Goal: Task Accomplishment & Management: Manage account settings

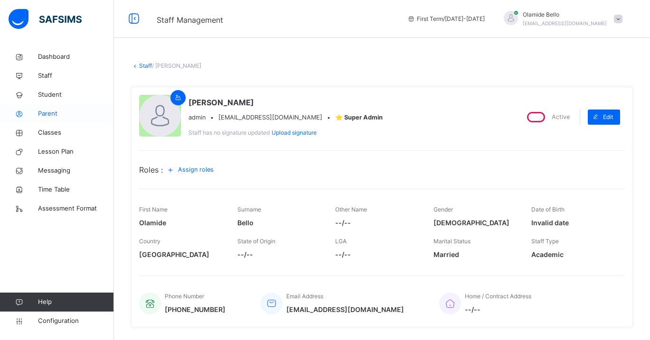
click at [48, 113] on span "Parent" at bounding box center [76, 113] width 76 height 9
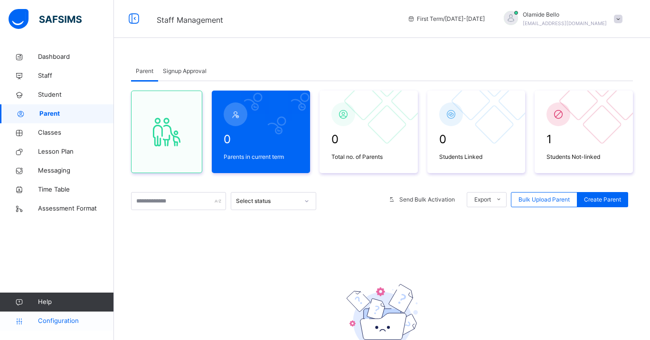
click at [60, 319] on span "Configuration" at bounding box center [76, 321] width 76 height 9
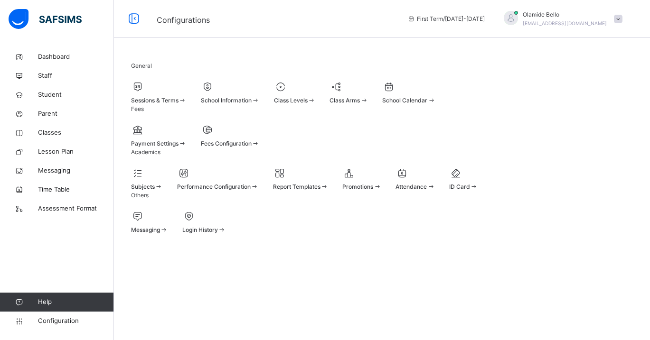
scroll to position [9, 0]
click at [260, 137] on div at bounding box center [230, 130] width 59 height 14
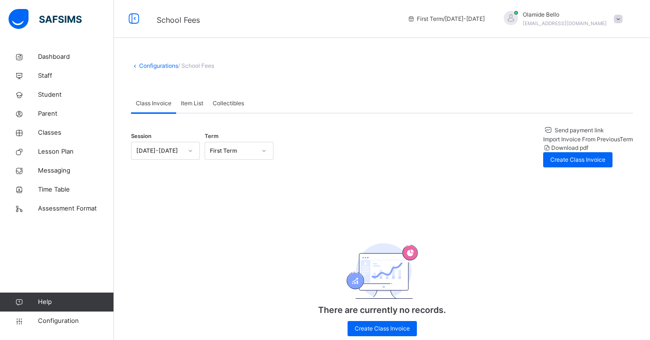
click at [553, 134] on span "Send payment link" at bounding box center [578, 130] width 51 height 7
click at [569, 156] on span "Create Class Invoice" at bounding box center [577, 160] width 55 height 9
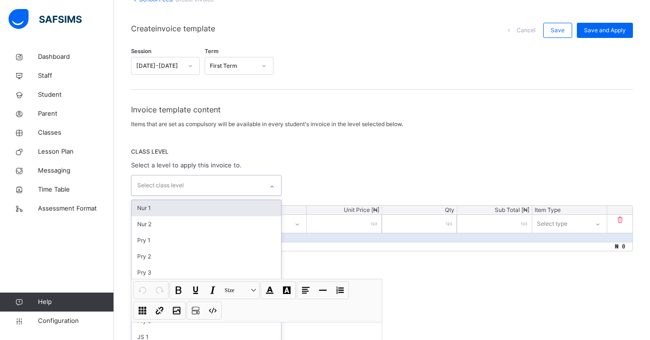
click at [246, 196] on div "option Nur 1 focused, 1 of 14. 14 results available. Use Up and Down to choose …" at bounding box center [206, 185] width 151 height 21
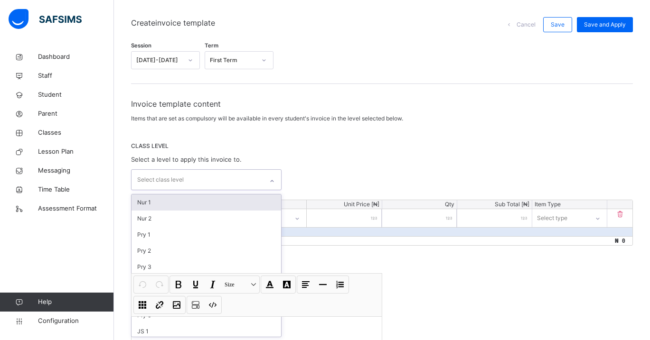
click at [196, 206] on div "Nur 1" at bounding box center [207, 203] width 150 height 16
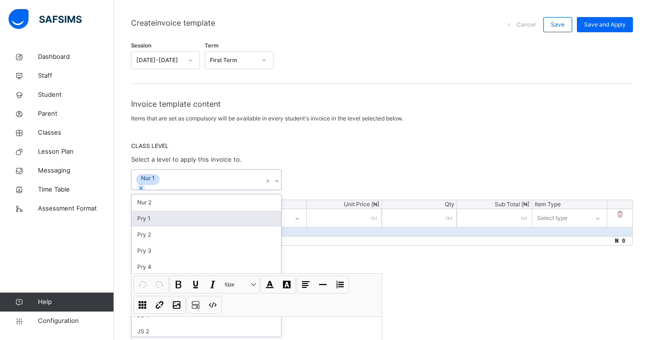
click at [188, 216] on div "Pry 1" at bounding box center [207, 219] width 150 height 16
click at [187, 226] on div "Pry 2" at bounding box center [207, 219] width 150 height 16
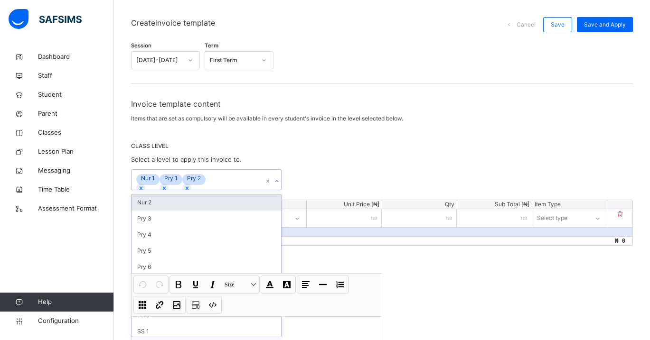
click at [192, 202] on div "Nur 2" at bounding box center [207, 203] width 150 height 16
click at [268, 186] on icon at bounding box center [268, 181] width 6 height 9
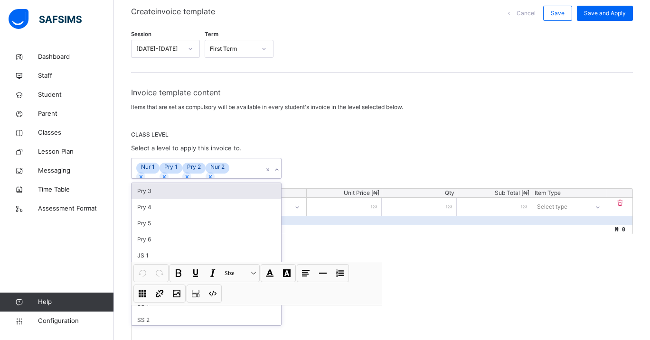
click at [267, 194] on div "Invoice template content Items that are set as compulsory will be available in …" at bounding box center [382, 241] width 502 height 308
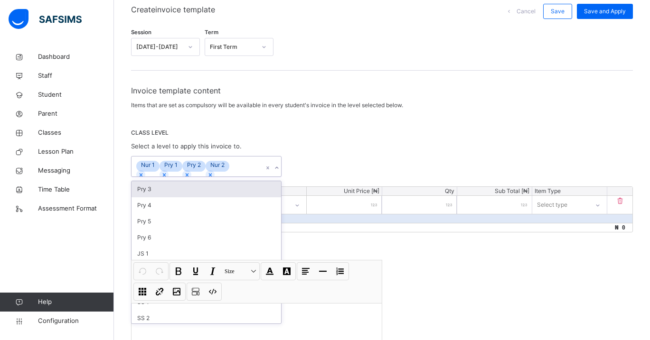
scroll to position [85, 0]
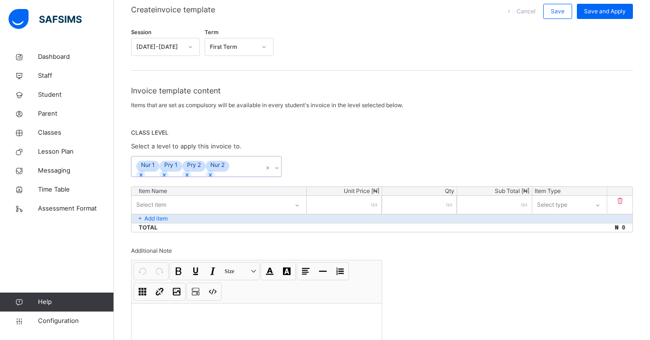
click at [268, 170] on icon at bounding box center [267, 168] width 3 height 3
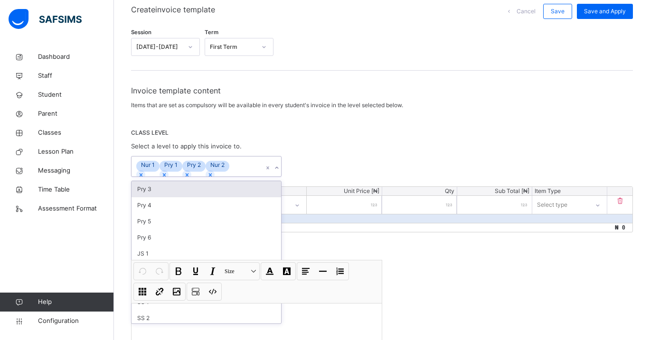
click at [268, 170] on icon at bounding box center [267, 168] width 3 height 3
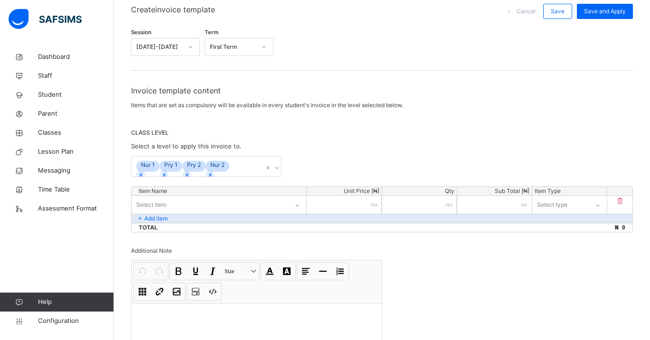
click at [306, 177] on div "Nur 1 Pry 1 Pry 2 Nur 2" at bounding box center [382, 166] width 502 height 21
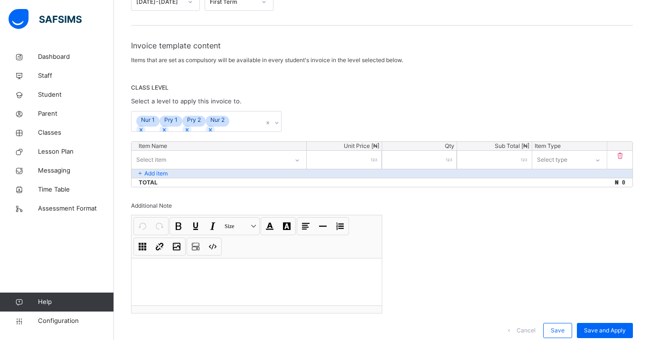
scroll to position [174, 0]
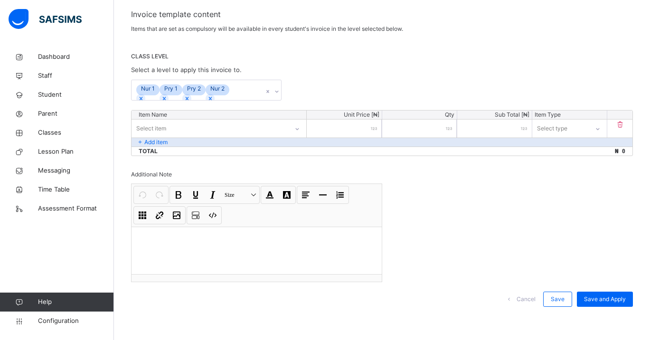
click at [526, 300] on span "Cancel" at bounding box center [526, 299] width 19 height 9
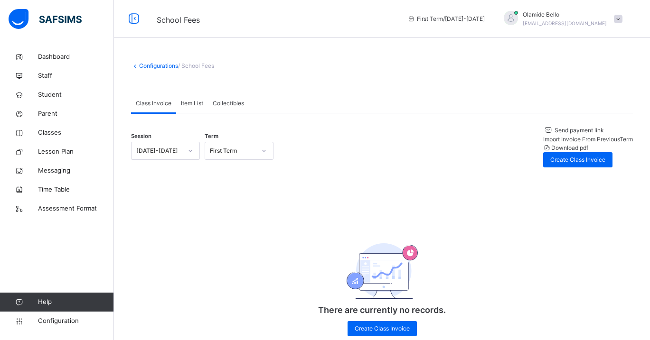
click at [225, 104] on span "Collectibles" at bounding box center [228, 103] width 31 height 9
click at [185, 64] on span "/ School Fees" at bounding box center [196, 65] width 36 height 7
click at [137, 62] on icon at bounding box center [135, 65] width 8 height 7
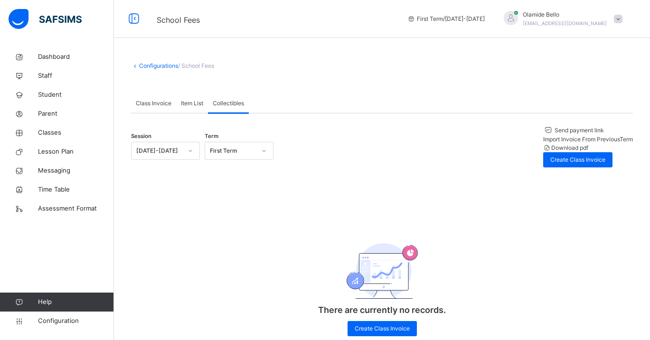
click at [135, 64] on icon at bounding box center [135, 65] width 8 height 7
click at [199, 105] on span "Item List" at bounding box center [192, 103] width 22 height 9
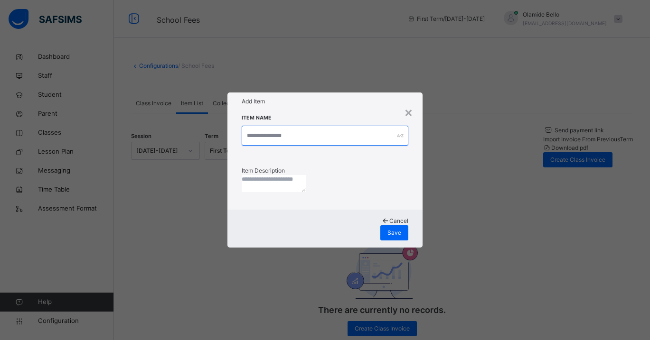
click at [323, 133] on input "text" at bounding box center [325, 136] width 167 height 20
click at [409, 114] on div "×" at bounding box center [408, 112] width 9 height 20
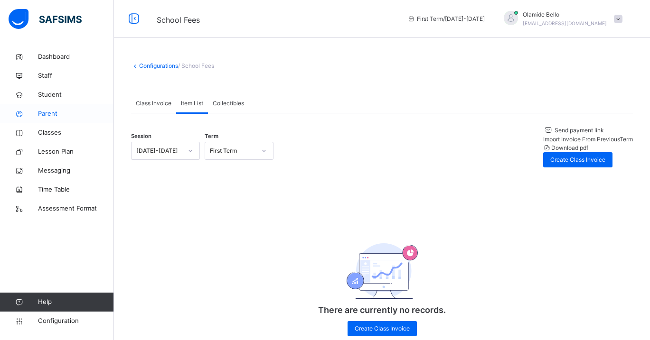
click at [41, 113] on span "Parent" at bounding box center [76, 113] width 76 height 9
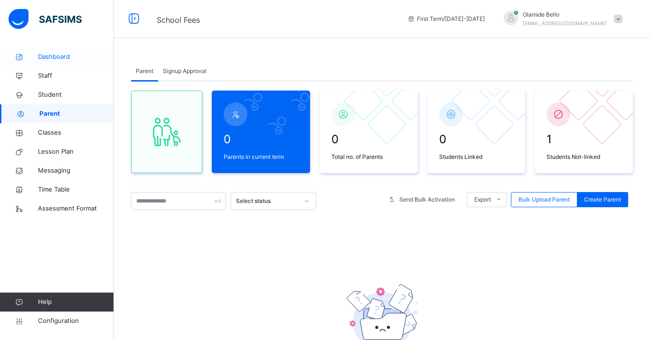
click at [57, 56] on span "Dashboard" at bounding box center [76, 56] width 76 height 9
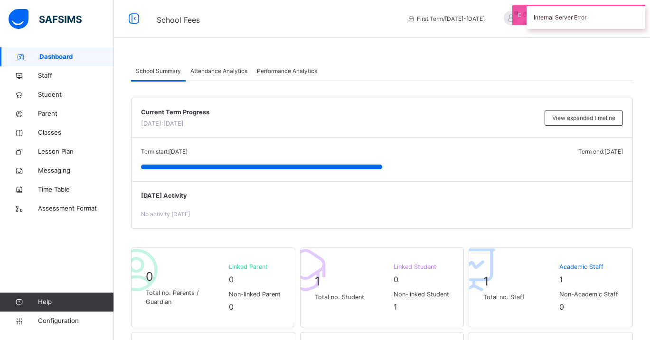
click at [63, 18] on img at bounding box center [45, 19] width 73 height 20
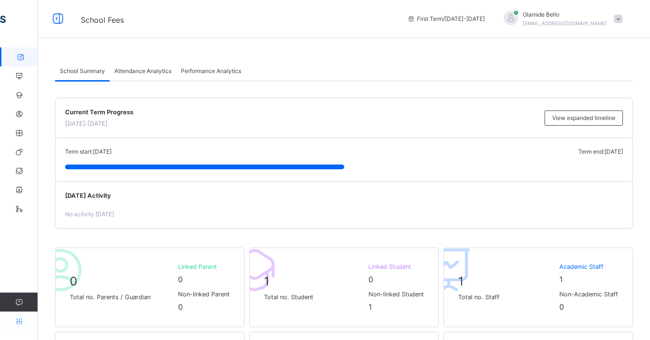
click at [20, 320] on icon at bounding box center [19, 321] width 38 height 7
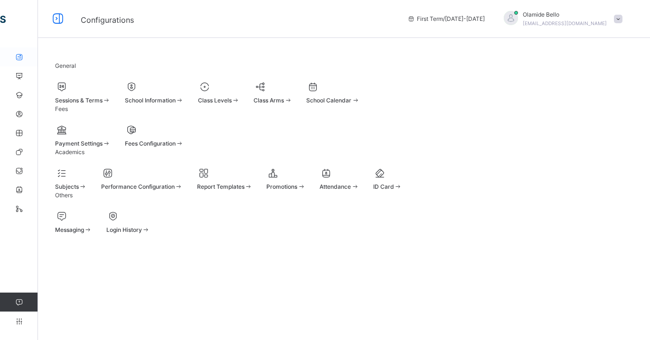
click at [17, 61] on link "Dashboard" at bounding box center [57, 56] width 114 height 19
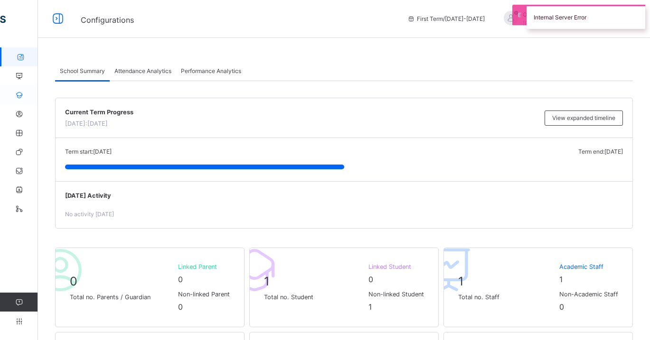
click at [21, 89] on link "Student" at bounding box center [57, 94] width 114 height 19
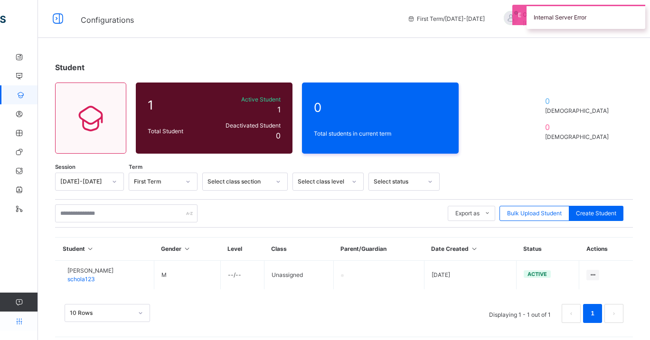
click at [16, 320] on icon at bounding box center [19, 321] width 38 height 7
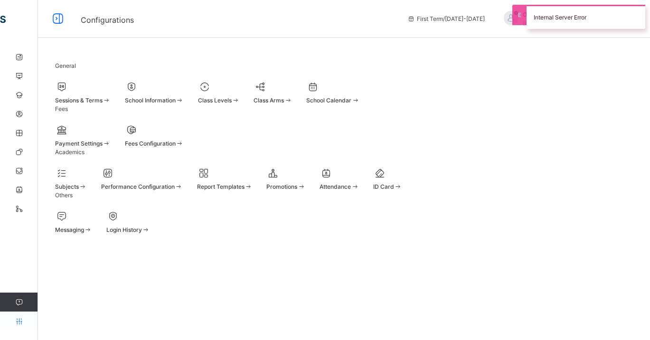
click at [16, 320] on icon at bounding box center [19, 321] width 38 height 7
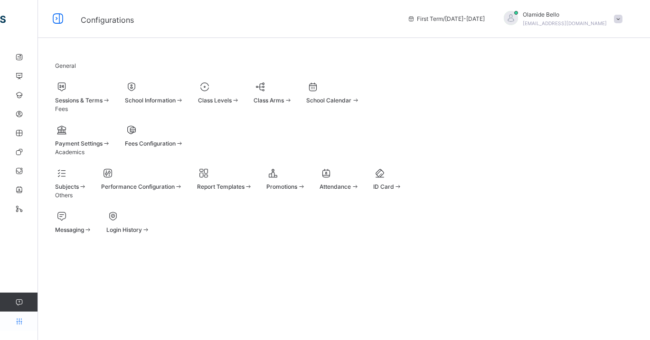
click at [16, 320] on icon at bounding box center [19, 321] width 38 height 7
click at [19, 152] on icon at bounding box center [19, 152] width 38 height 7
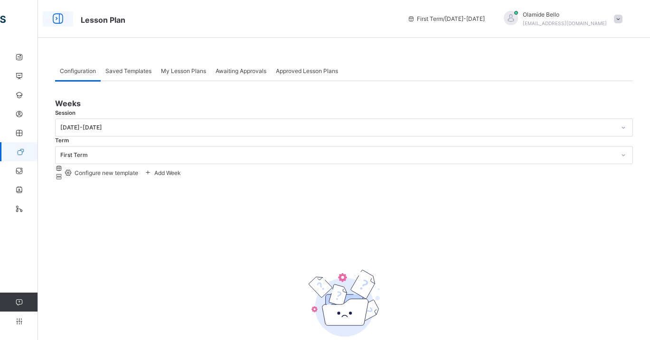
click at [62, 15] on icon at bounding box center [58, 18] width 16 height 17
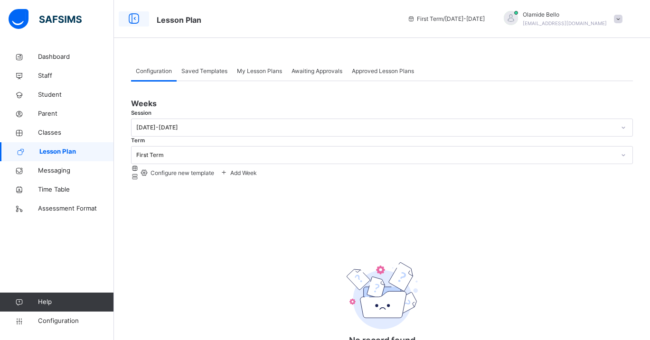
click at [133, 17] on icon at bounding box center [134, 18] width 16 height 17
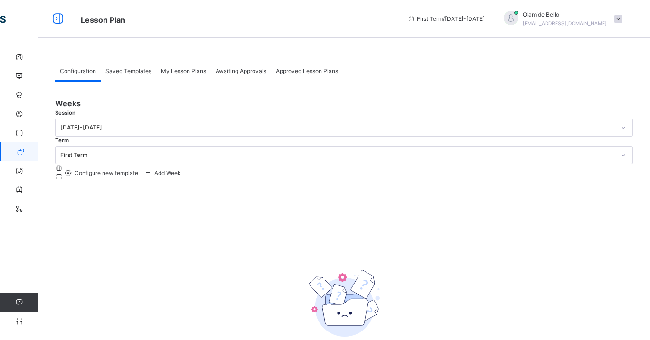
click at [613, 21] on div "[PERSON_NAME] [EMAIL_ADDRESS][DOMAIN_NAME]" at bounding box center [560, 18] width 133 height 17
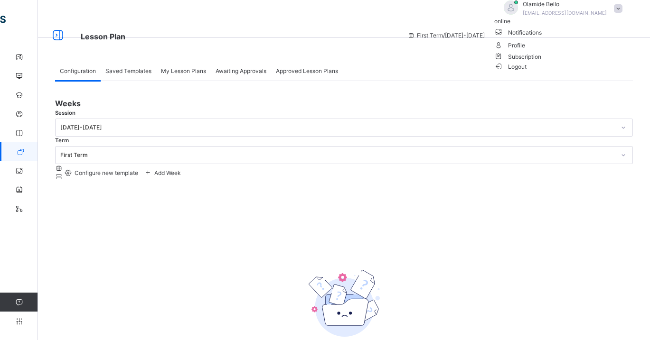
click at [527, 72] on span "Logout" at bounding box center [510, 67] width 33 height 10
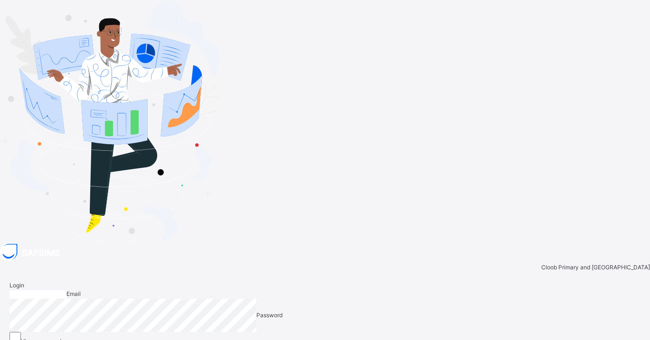
click at [66, 291] on input "email" at bounding box center [37, 295] width 57 height 9
type input "**********"
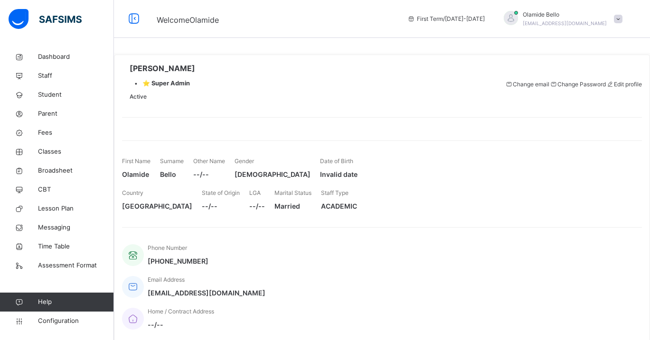
click at [619, 19] on span at bounding box center [618, 19] width 9 height 9
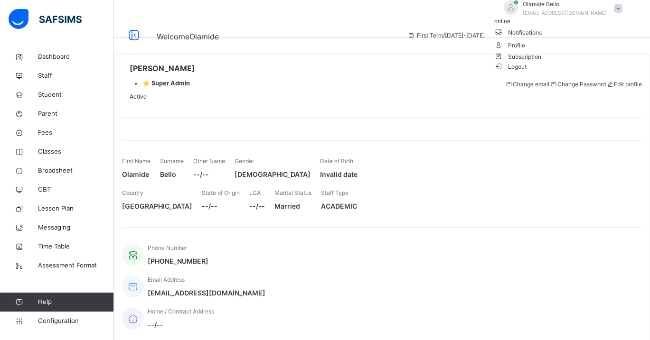
click at [596, 61] on li "Subscription" at bounding box center [560, 56] width 133 height 10
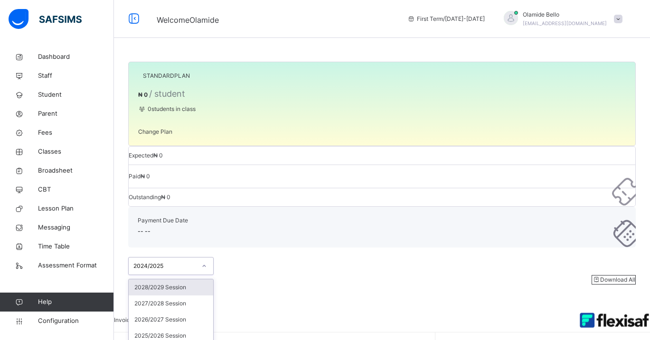
click at [201, 262] on icon at bounding box center [204, 266] width 6 height 9
click at [292, 247] on div "STANDARD PLAN ₦ 0 / student 0 students in class Change Plan Expected ₦ 0 Paid ₦…" at bounding box center [382, 294] width 536 height 589
click at [172, 136] on div "Change Plan" at bounding box center [155, 132] width 34 height 9
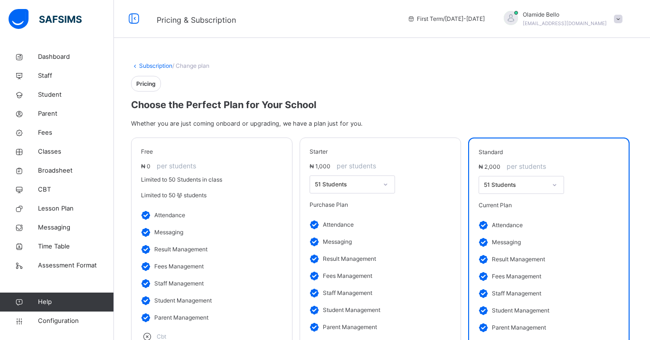
scroll to position [130, 0]
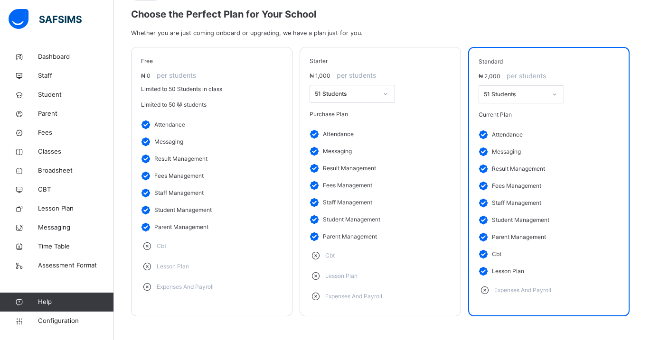
click at [334, 90] on div "51 Students" at bounding box center [346, 94] width 63 height 9
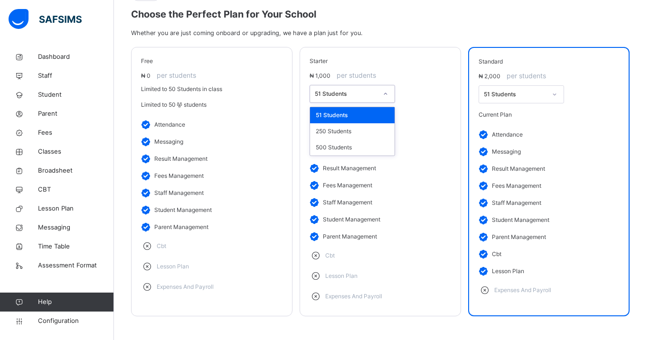
click at [334, 90] on div "51 Students" at bounding box center [346, 94] width 63 height 9
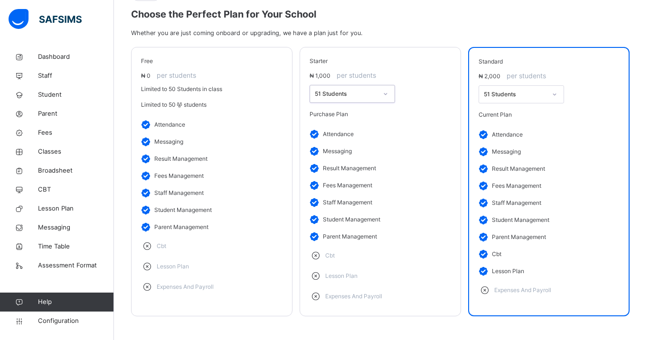
click at [493, 90] on div "51 Students" at bounding box center [515, 94] width 63 height 9
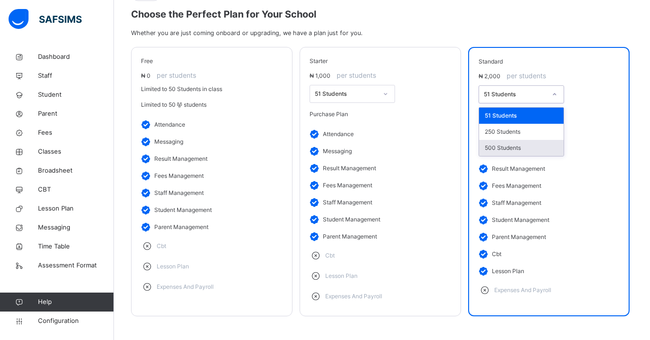
click at [492, 141] on div "500 Students" at bounding box center [521, 148] width 85 height 16
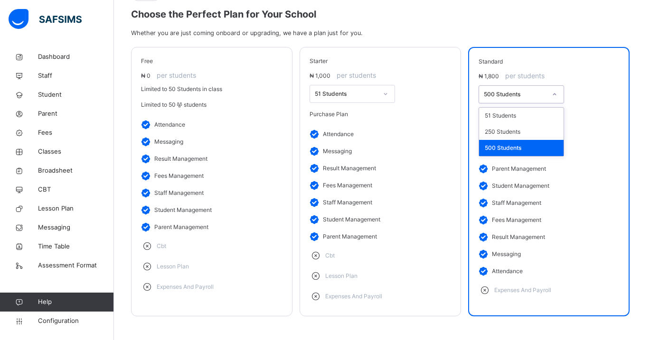
click at [510, 90] on div "500 Students" at bounding box center [515, 94] width 63 height 9
click at [499, 124] on div "250 Students" at bounding box center [521, 132] width 85 height 16
click at [515, 87] on div "250 Students" at bounding box center [512, 94] width 66 height 15
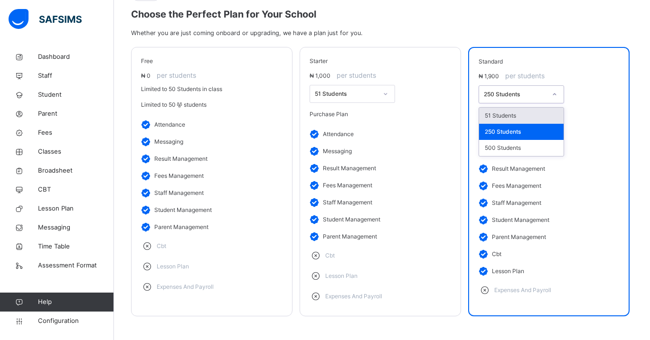
click at [498, 108] on div "51 Students" at bounding box center [521, 116] width 85 height 16
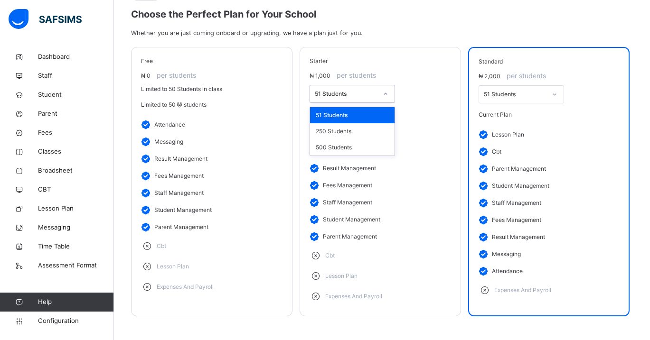
click at [351, 90] on div "51 Students" at bounding box center [346, 94] width 63 height 9
click at [338, 125] on div "250 Students" at bounding box center [352, 131] width 85 height 16
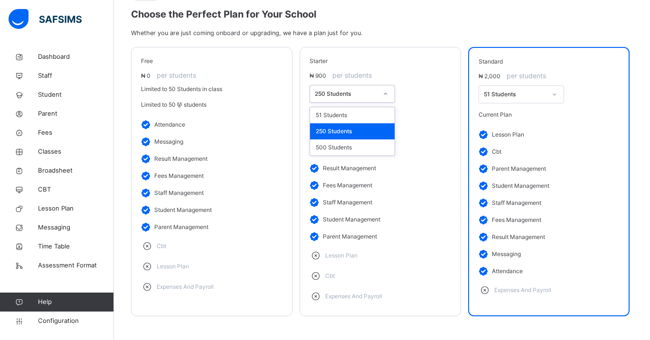
click at [350, 90] on div "250 Students" at bounding box center [346, 94] width 63 height 9
click at [344, 140] on div "500 Students" at bounding box center [352, 148] width 85 height 16
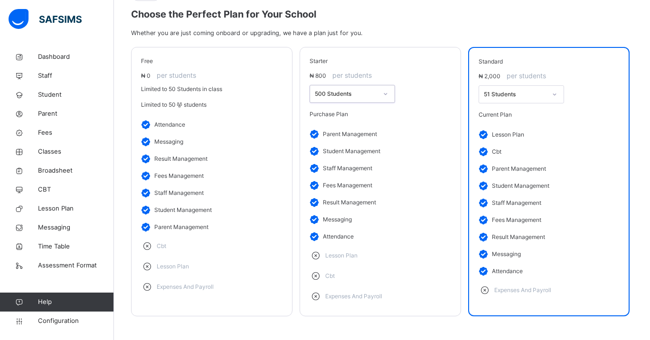
click at [361, 117] on div "Purchase Plan" at bounding box center [381, 114] width 142 height 9
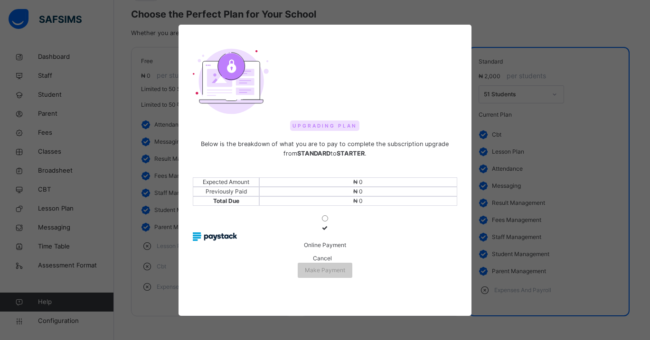
click at [313, 262] on span "Cancel" at bounding box center [322, 258] width 19 height 7
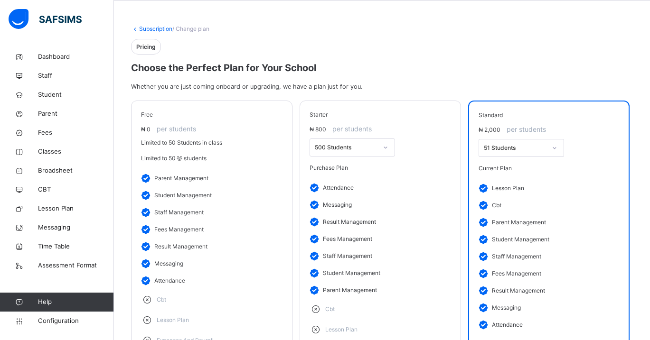
scroll to position [0, 0]
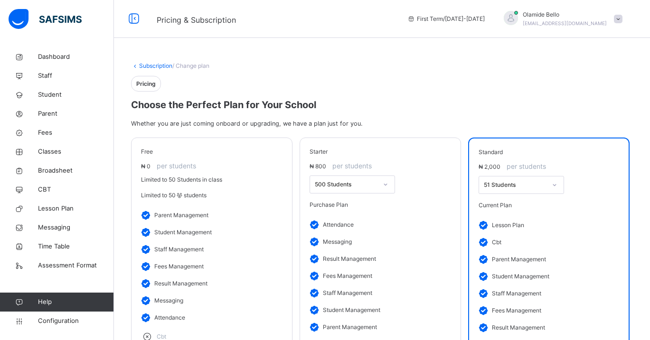
click at [619, 17] on span at bounding box center [618, 19] width 9 height 9
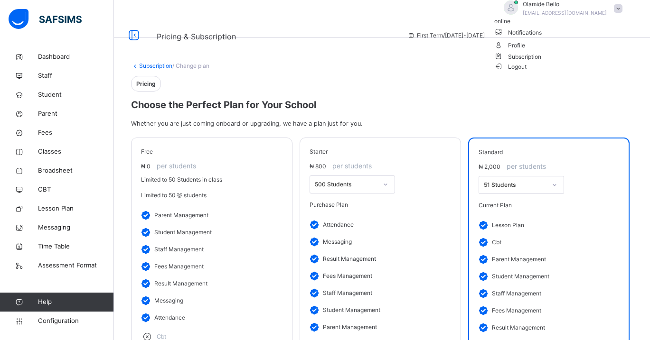
click at [527, 72] on span "Logout" at bounding box center [510, 67] width 33 height 10
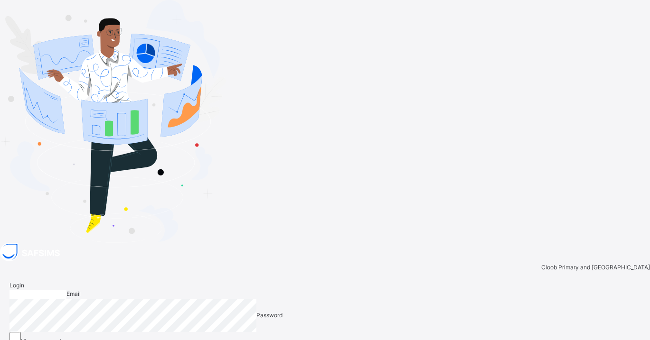
click at [66, 291] on input "email" at bounding box center [37, 295] width 57 height 9
type input "**********"
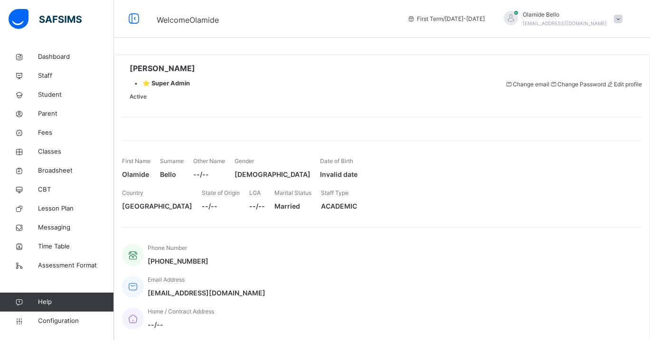
click at [615, 20] on span at bounding box center [618, 19] width 9 height 9
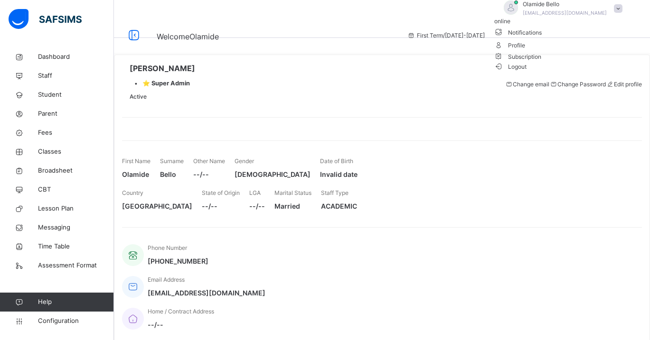
click at [585, 61] on li "Subscription" at bounding box center [560, 56] width 133 height 10
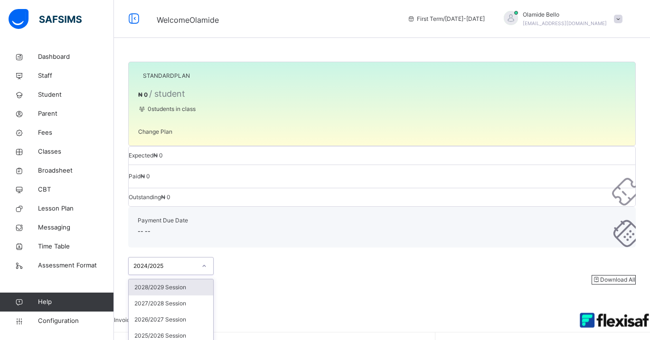
click at [199, 259] on div at bounding box center [204, 266] width 16 height 15
click at [284, 254] on div "STANDARD PLAN ₦ 0 / student 0 students in class Change Plan Expected ₦ 0 Paid ₦…" at bounding box center [382, 294] width 536 height 589
click at [163, 152] on span "₦ 0" at bounding box center [157, 155] width 9 height 7
click at [150, 173] on span "₦ 0" at bounding box center [145, 176] width 9 height 7
click at [168, 135] on span "Change Plan" at bounding box center [155, 131] width 34 height 7
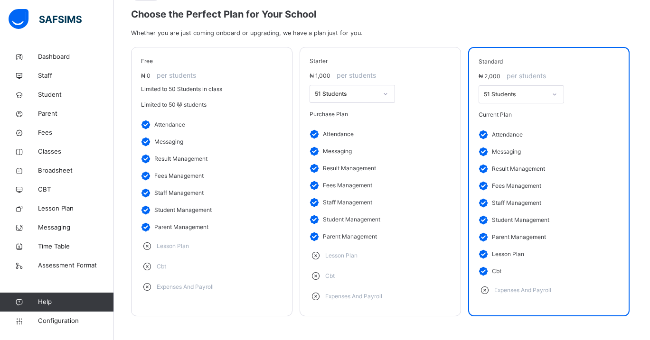
scroll to position [130, 0]
click at [486, 293] on icon at bounding box center [487, 290] width 16 height 13
click at [207, 107] on span "Limited to 50 students" at bounding box center [174, 104] width 66 height 7
click at [512, 111] on span "Current Plan" at bounding box center [495, 114] width 33 height 7
click at [527, 90] on div "51 Students" at bounding box center [515, 94] width 63 height 9
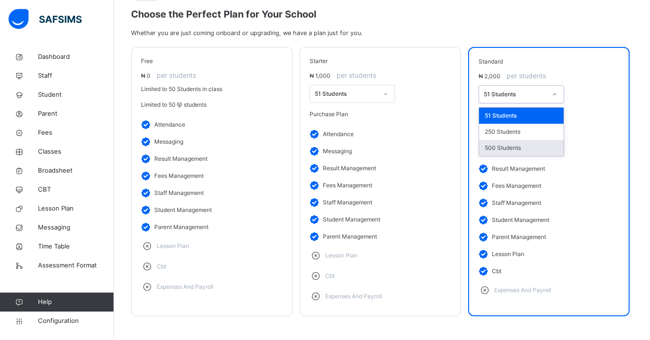
click at [501, 142] on div "500 Students" at bounding box center [521, 148] width 85 height 16
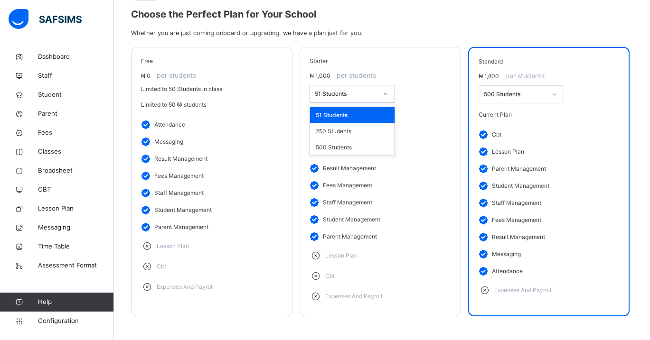
click at [376, 90] on div "51 Students" at bounding box center [346, 94] width 63 height 9
click at [348, 140] on div "500 Students" at bounding box center [352, 148] width 85 height 16
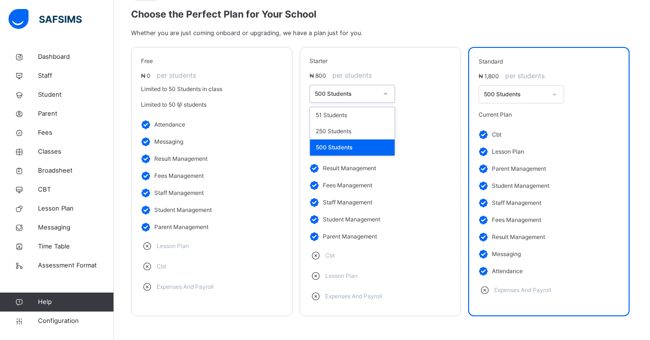
click at [359, 85] on div "500 Students" at bounding box center [352, 94] width 85 height 18
click at [499, 90] on div "500 Students" at bounding box center [515, 94] width 63 height 9
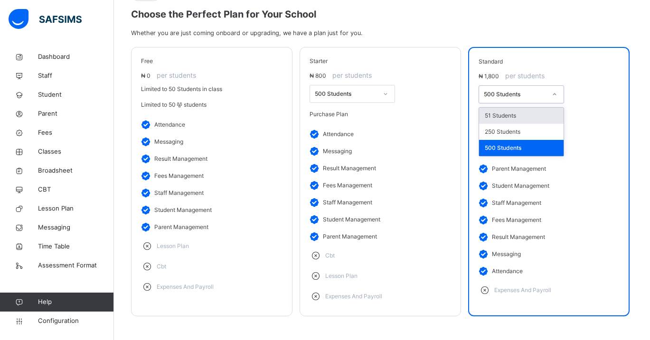
click at [490, 110] on div "51 Students" at bounding box center [521, 116] width 85 height 16
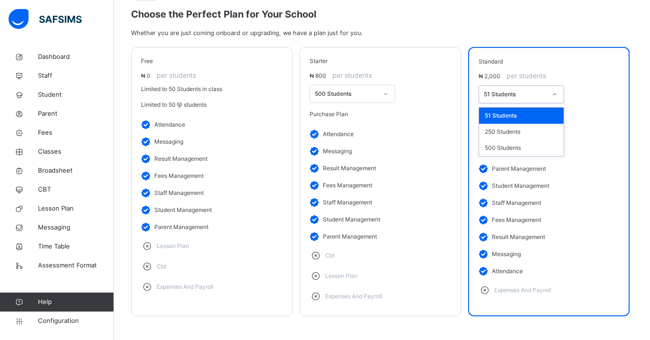
click at [496, 90] on div "51 Students" at bounding box center [515, 94] width 63 height 9
click at [490, 140] on div "500 Students" at bounding box center [521, 148] width 85 height 16
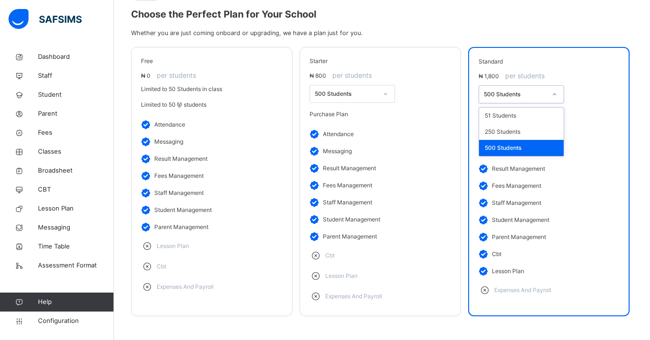
click at [526, 90] on div "500 Students" at bounding box center [515, 94] width 63 height 9
click at [585, 86] on div "option 500 Students, selected. option 51 Students focused, 1 of 3. 3 results av…" at bounding box center [549, 94] width 141 height 18
click at [207, 106] on span "Limited to 50 students" at bounding box center [174, 104] width 66 height 7
click at [539, 90] on div "500 Students" at bounding box center [515, 94] width 63 height 9
click at [626, 246] on div "standard ₦ 1,800 per students 500 Students Current Plan attendance messaging re…" at bounding box center [548, 182] width 161 height 270
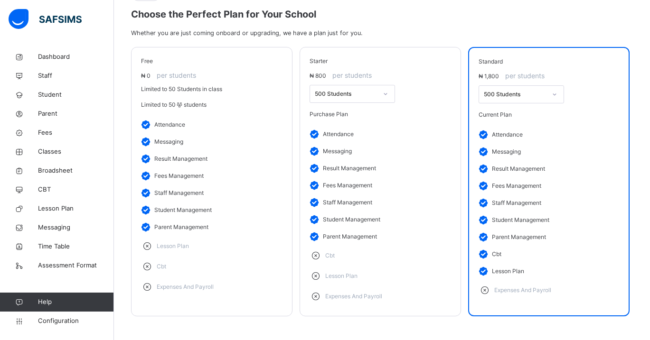
click at [515, 90] on div "500 Students" at bounding box center [515, 94] width 63 height 9
click at [562, 169] on li "result management" at bounding box center [549, 169] width 141 height 17
click at [512, 114] on span "Current Plan" at bounding box center [495, 114] width 33 height 7
click at [529, 90] on div "500 Students" at bounding box center [515, 94] width 63 height 9
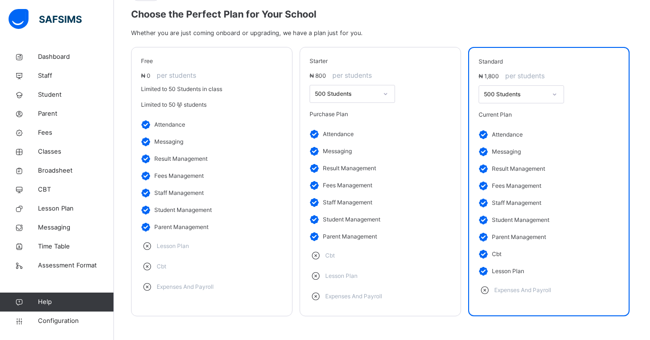
click at [566, 159] on li "messaging" at bounding box center [549, 151] width 141 height 17
click at [49, 319] on span "Configuration" at bounding box center [76, 321] width 76 height 9
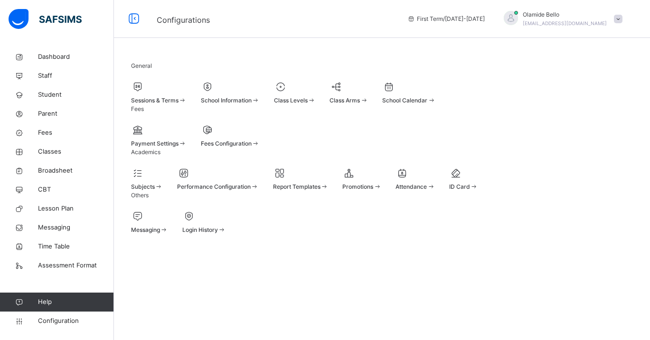
click at [187, 104] on div "Sessions & Terms" at bounding box center [159, 100] width 56 height 9
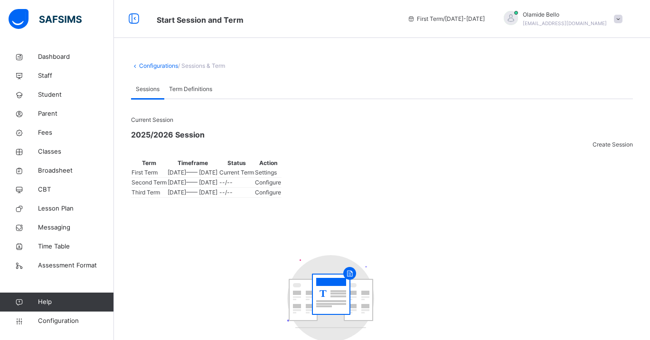
click at [601, 142] on span "Create Session" at bounding box center [613, 144] width 40 height 7
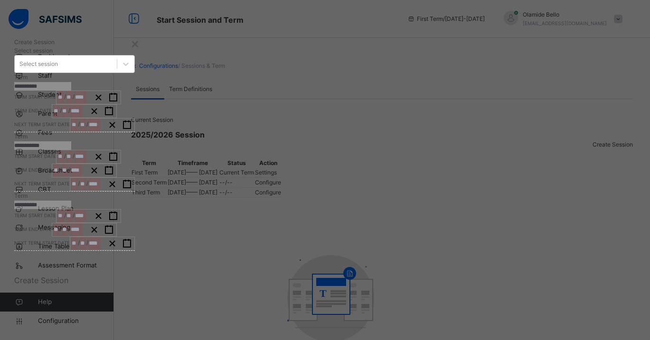
click at [117, 72] on div "Select session" at bounding box center [66, 64] width 102 height 15
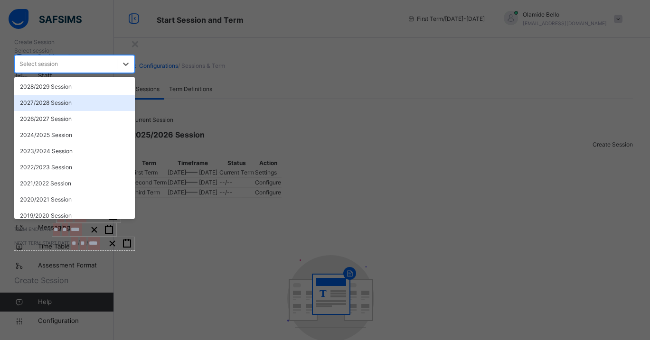
click at [135, 111] on div "2027/2028 Session" at bounding box center [74, 103] width 121 height 16
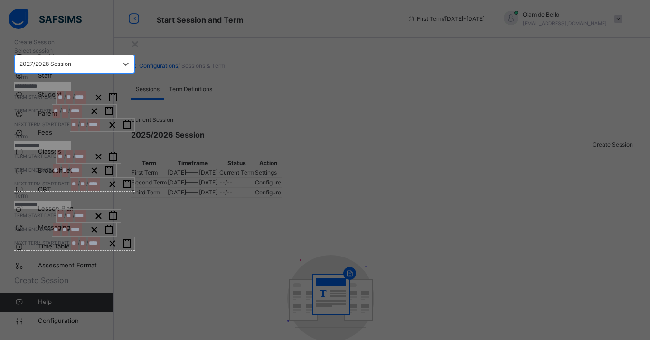
click at [71, 68] on div "2027/2028 Session" at bounding box center [45, 64] width 52 height 9
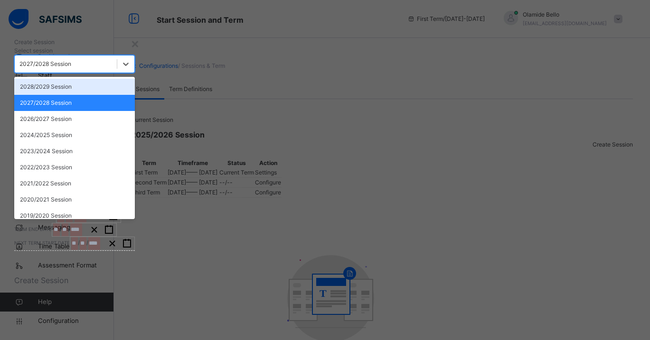
click at [135, 95] on div "2028/2029 Session" at bounding box center [74, 87] width 121 height 16
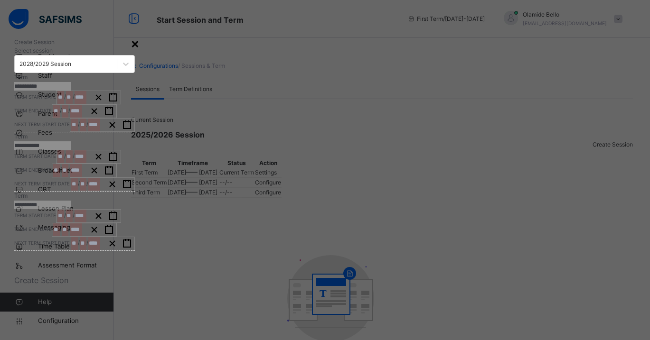
click at [140, 41] on div "×" at bounding box center [135, 43] width 9 height 20
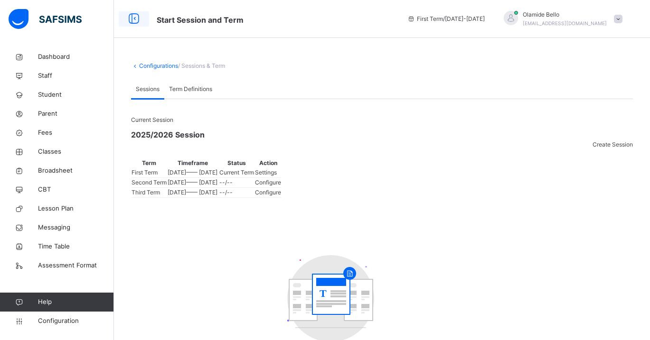
click at [136, 21] on icon at bounding box center [134, 18] width 16 height 17
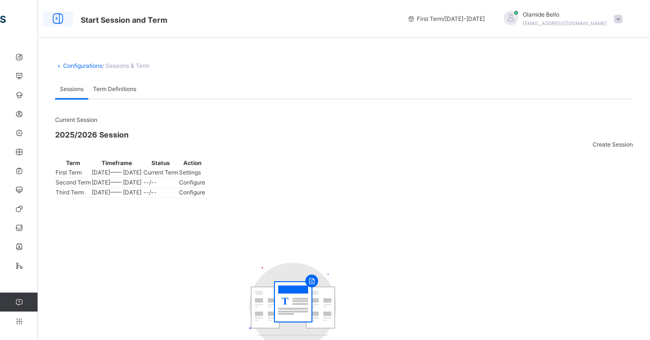
click at [64, 20] on icon at bounding box center [58, 18] width 16 height 17
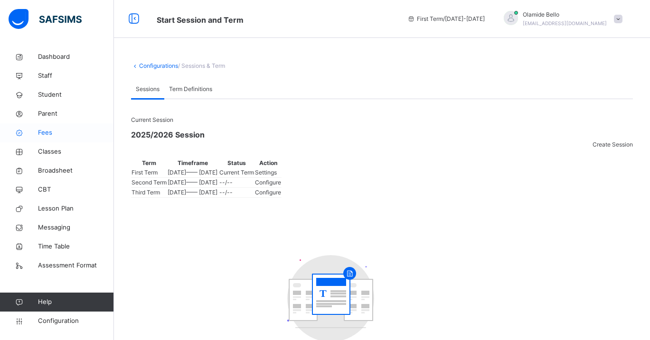
click at [56, 134] on span "Fees" at bounding box center [76, 132] width 76 height 9
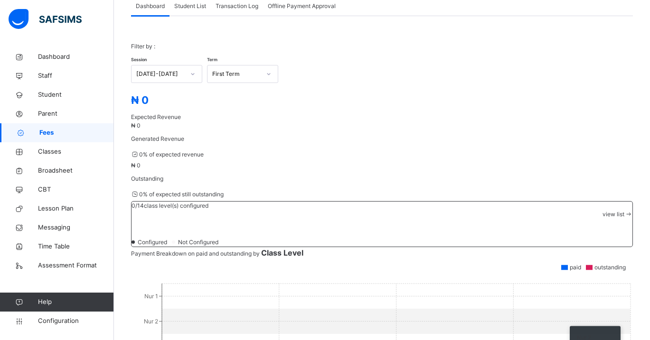
scroll to position [63, 0]
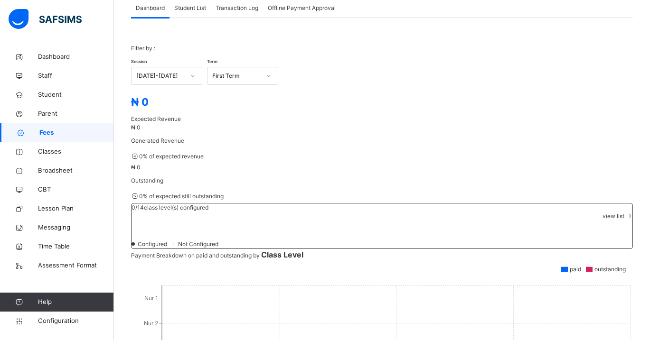
click at [603, 213] on span "view list" at bounding box center [614, 216] width 22 height 7
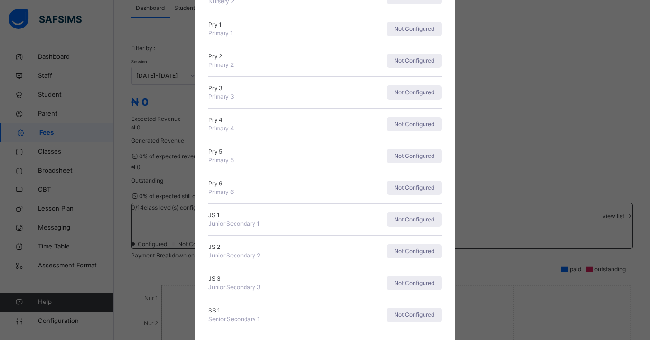
scroll to position [0, 0]
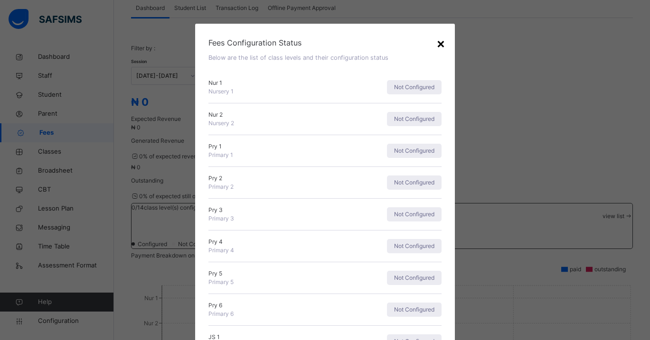
click at [438, 44] on div "×" at bounding box center [440, 43] width 9 height 20
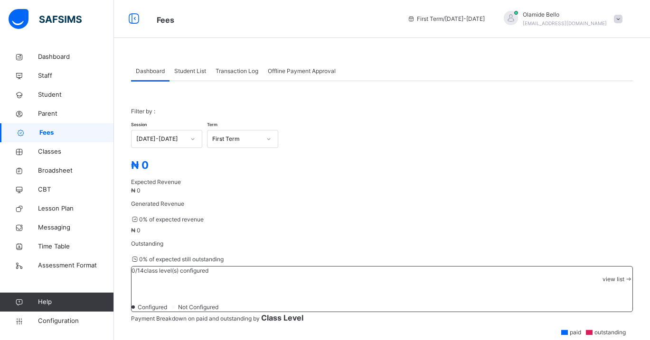
click at [189, 69] on span "Student List" at bounding box center [190, 71] width 32 height 9
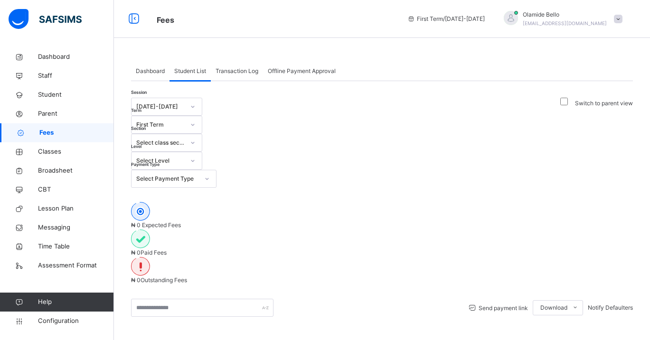
click at [238, 66] on div "Transaction Log" at bounding box center [237, 71] width 52 height 19
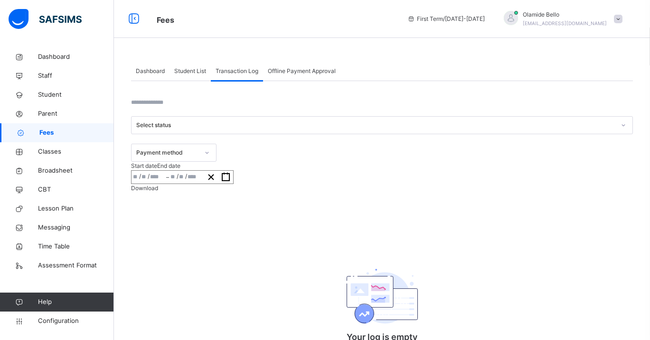
click at [291, 70] on span "Offline Payment Approval" at bounding box center [302, 71] width 68 height 9
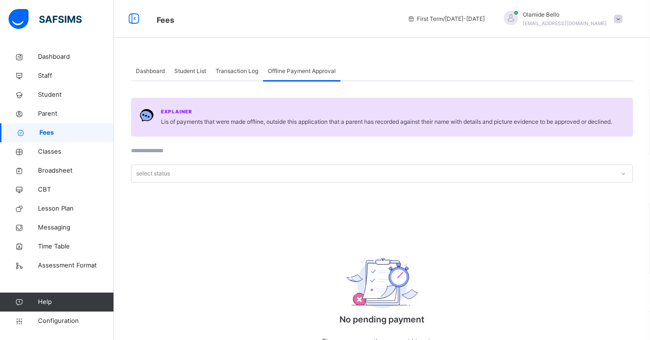
click at [148, 66] on div "Dashboard" at bounding box center [150, 71] width 38 height 19
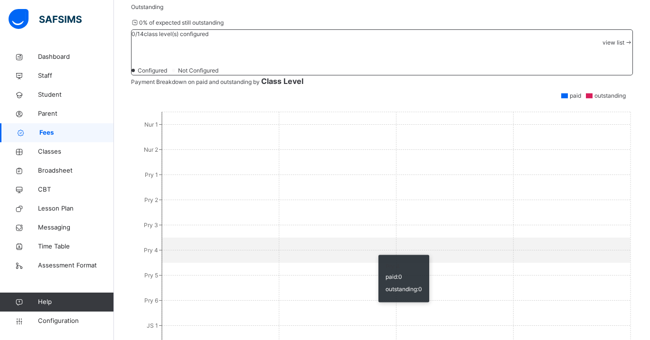
scroll to position [359, 0]
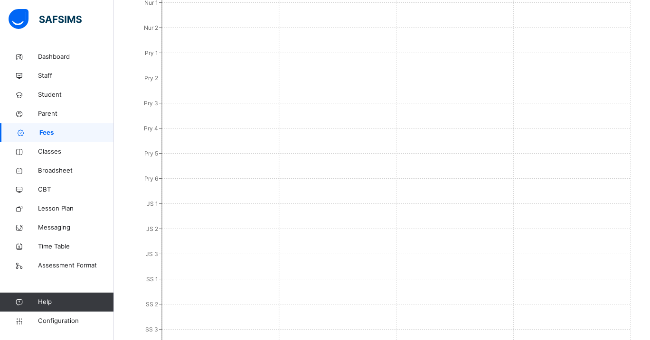
click at [61, 300] on span "Help" at bounding box center [76, 302] width 76 height 9
click at [40, 303] on span "Help" at bounding box center [76, 302] width 76 height 9
click at [15, 301] on icon at bounding box center [19, 302] width 38 height 7
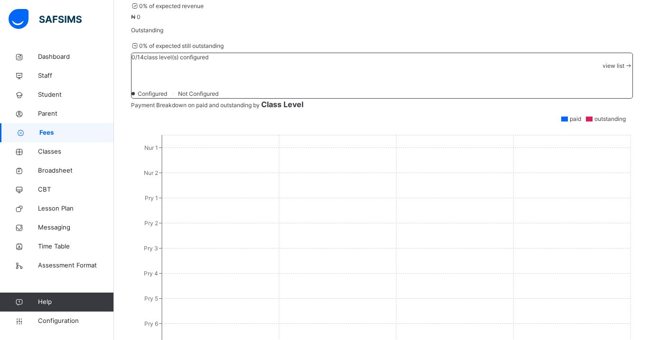
scroll to position [0, 0]
